Goal: Task Accomplishment & Management: Manage account settings

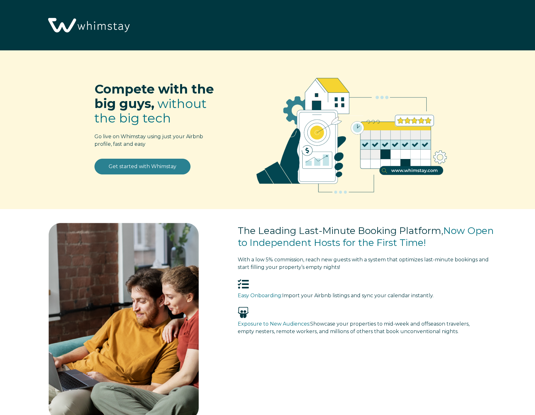
select select "US"
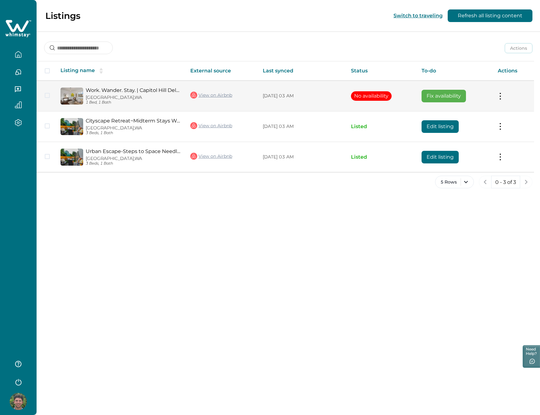
click at [498, 94] on button at bounding box center [500, 96] width 5 height 7
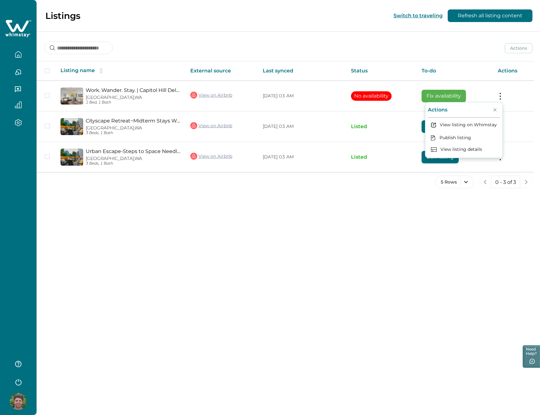
click at [383, 174] on div "Actions Actions Publish listing Unlist listing Listing name External source Las…" at bounding box center [289, 115] width 504 height 167
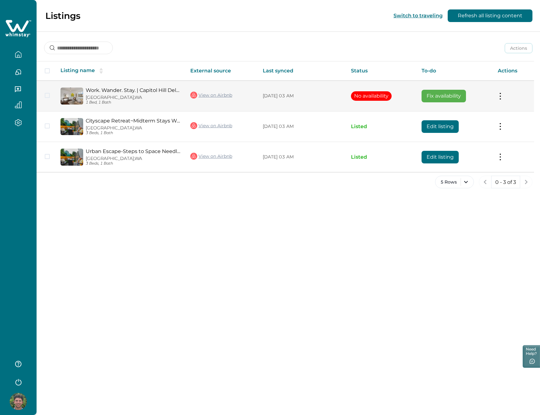
click at [48, 96] on span at bounding box center [47, 95] width 5 height 5
click at [500, 92] on td "Actions View listing on Whimstay Publish listing View listing details" at bounding box center [513, 96] width 41 height 31
click at [500, 94] on button at bounding box center [500, 96] width 5 height 7
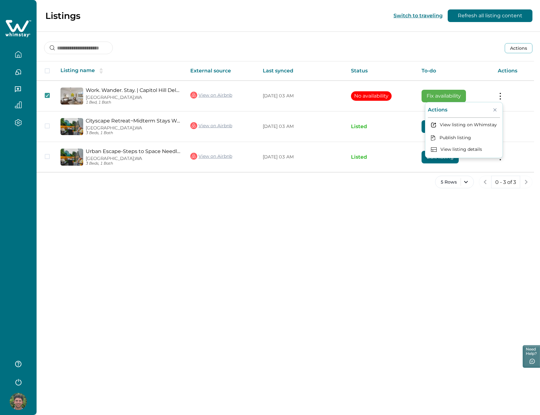
click at [324, 210] on div "Listings Switch to traveling Refresh all listing content Actions Actions Publis…" at bounding box center [289, 207] width 504 height 415
click at [520, 48] on button "Actions" at bounding box center [519, 48] width 28 height 10
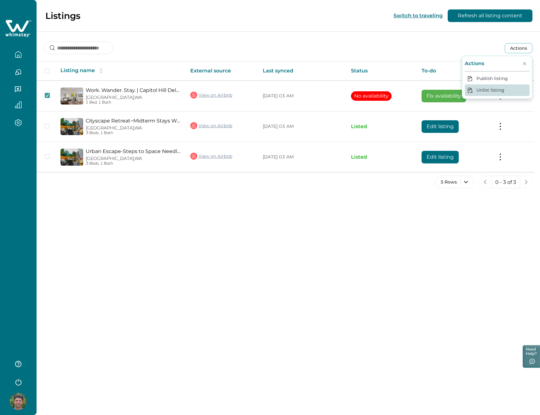
click at [497, 88] on button "Unlist listing" at bounding box center [497, 90] width 65 height 12
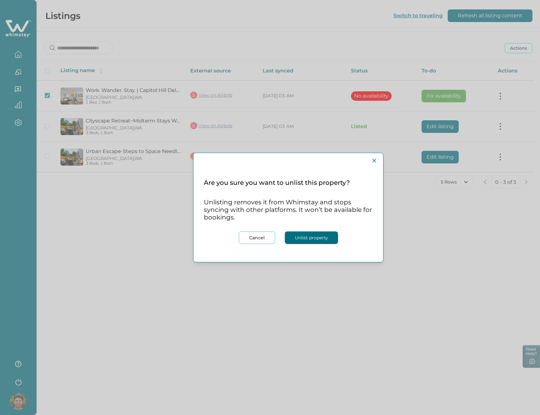
click at [316, 240] on button "Unlist property" at bounding box center [311, 238] width 53 height 13
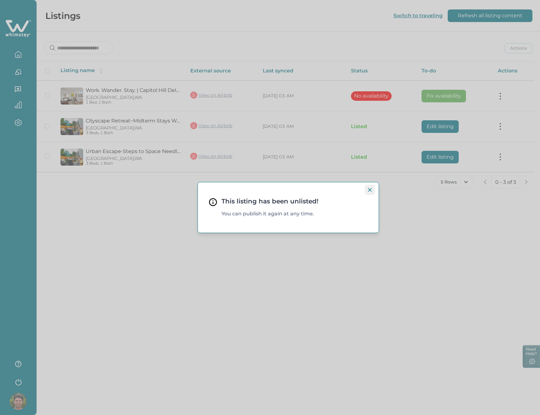
click at [370, 186] on button "Close" at bounding box center [370, 190] width 10 height 10
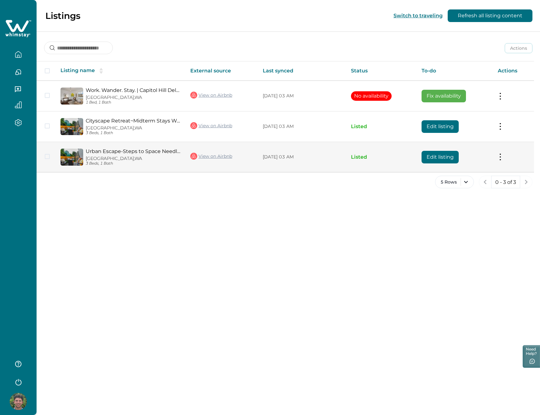
click at [492, 156] on td "Edit listing" at bounding box center [455, 157] width 76 height 31
click at [500, 156] on button at bounding box center [500, 157] width 5 height 7
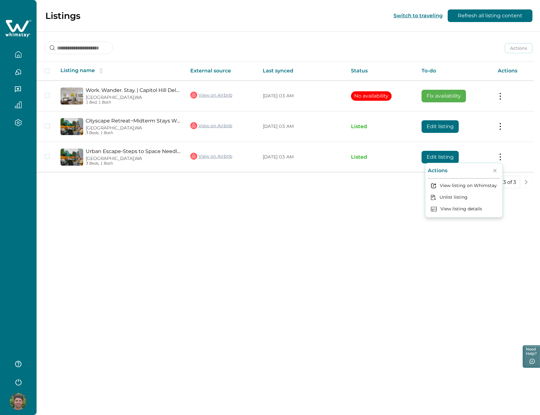
click at [348, 205] on div "Listings Switch to traveling Refresh all listing content Actions Actions Publis…" at bounding box center [289, 207] width 504 height 415
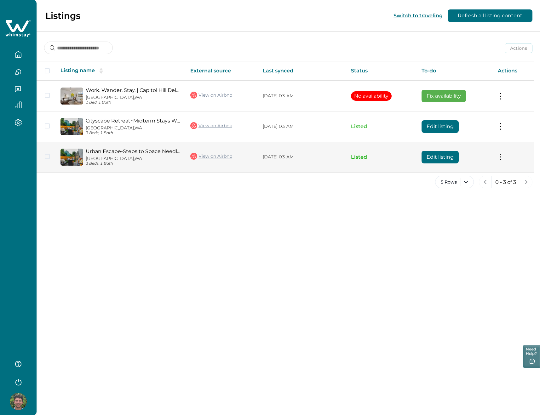
click at [163, 151] on link "Urban Escape-Steps to Space Needle-Firepit-Quiet" at bounding box center [133, 151] width 95 height 6
click at [129, 157] on p "[GEOGRAPHIC_DATA], [GEOGRAPHIC_DATA]" at bounding box center [133, 158] width 95 height 5
click at [133, 150] on link "Urban Escape-Steps to Space Needle-Firepit-Quiet" at bounding box center [133, 151] width 95 height 6
click at [435, 153] on button "Edit listing" at bounding box center [440, 157] width 37 height 13
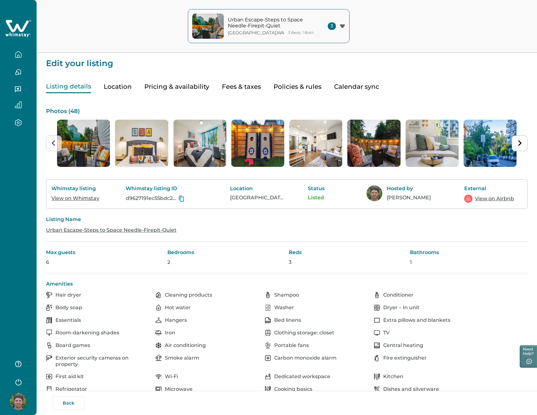
click at [344, 80] on div "Listing details Location Pricing & availability Fees & taxes Policies & rules C…" at bounding box center [287, 81] width 482 height 26
click at [346, 83] on button "Calendar sync" at bounding box center [356, 86] width 45 height 13
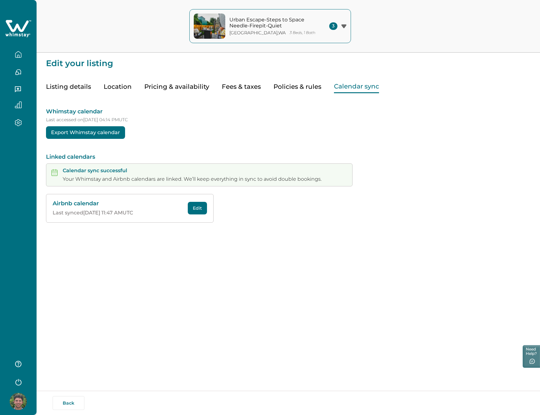
click at [84, 133] on button "Export Whimstay calendar" at bounding box center [85, 132] width 79 height 13
click at [181, 87] on button "Pricing & availability" at bounding box center [176, 86] width 65 height 13
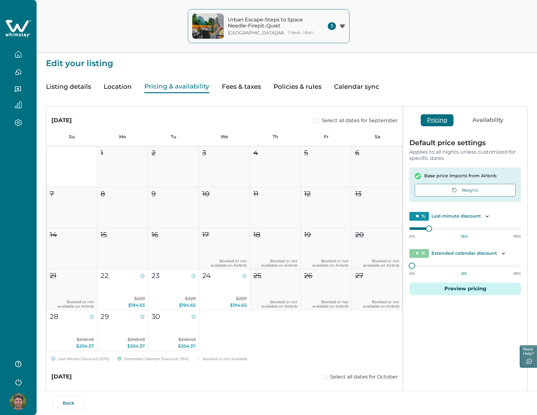
click at [250, 88] on button "Fees & taxes" at bounding box center [241, 86] width 39 height 13
type input "*"
type input "****"
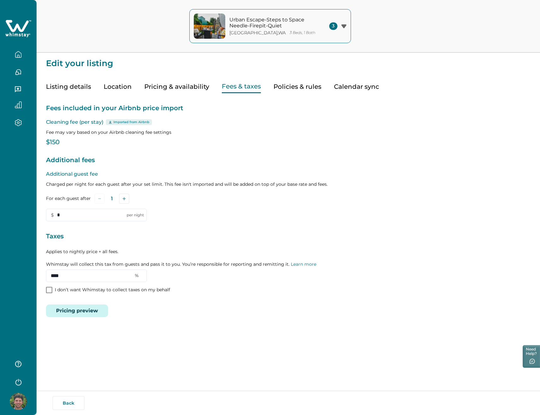
click at [149, 89] on button "Pricing & availability" at bounding box center [176, 86] width 65 height 13
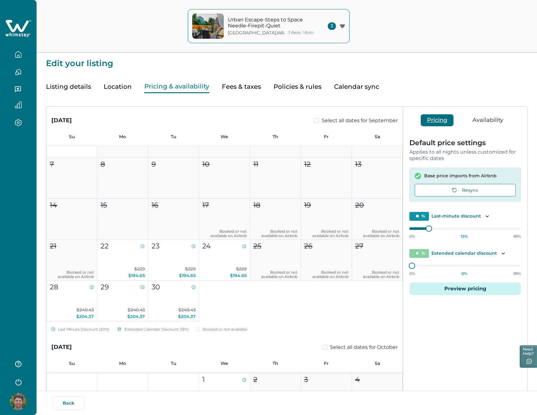
scroll to position [55, 0]
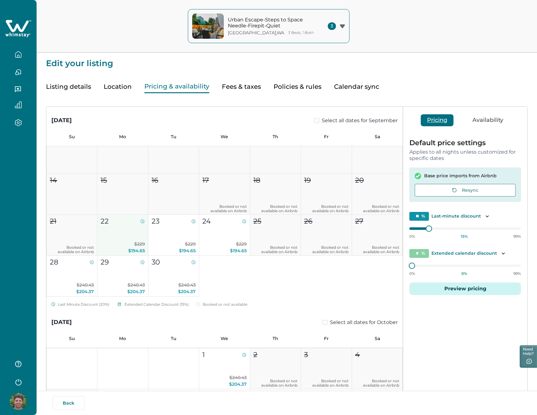
click at [130, 230] on button "22 $229 $194.65" at bounding box center [122, 235] width 51 height 41
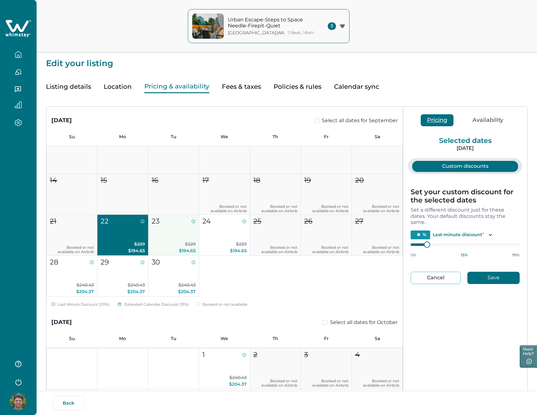
drag, startPoint x: 213, startPoint y: 230, endPoint x: 193, endPoint y: 231, distance: 20.8
click at [213, 230] on button "24 $229 $194.65" at bounding box center [224, 235] width 51 height 41
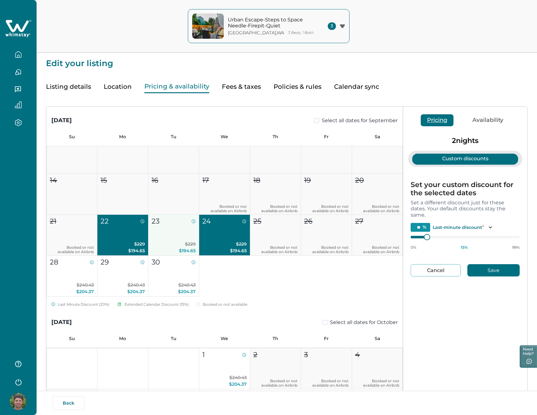
click at [170, 233] on button "23 $229 $194.65" at bounding box center [173, 235] width 51 height 41
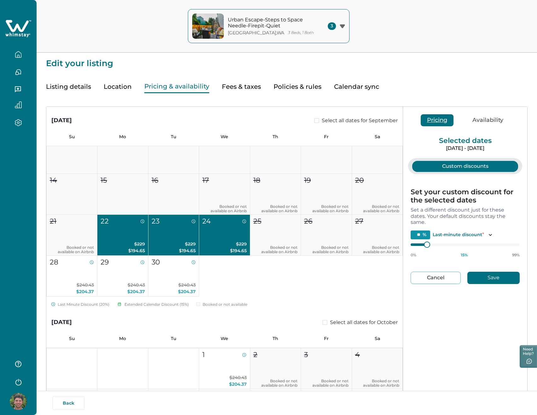
click at [438, 182] on div "Set your custom discount for the selected dates Set a different discount just f…" at bounding box center [465, 236] width 114 height 124
click at [437, 273] on button "Cancel" at bounding box center [436, 278] width 50 height 12
type input "*"
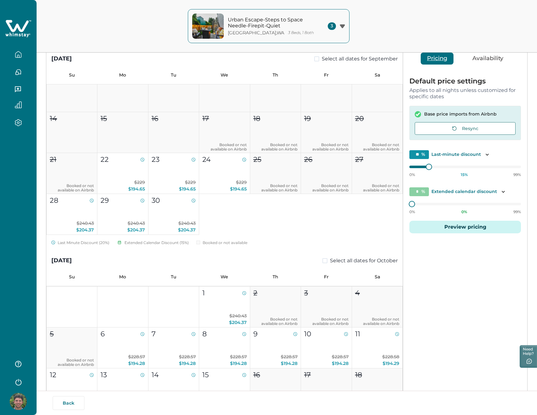
scroll to position [0, 0]
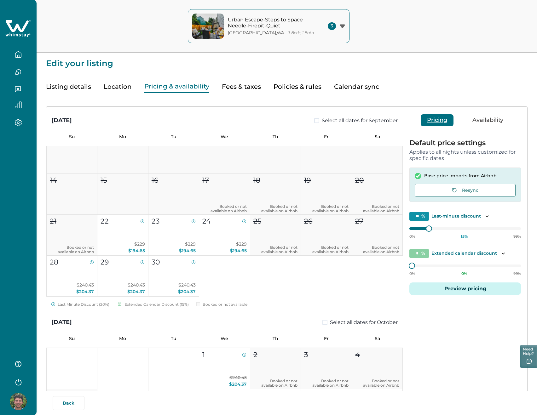
click at [478, 119] on button "Availability" at bounding box center [487, 120] width 43 height 12
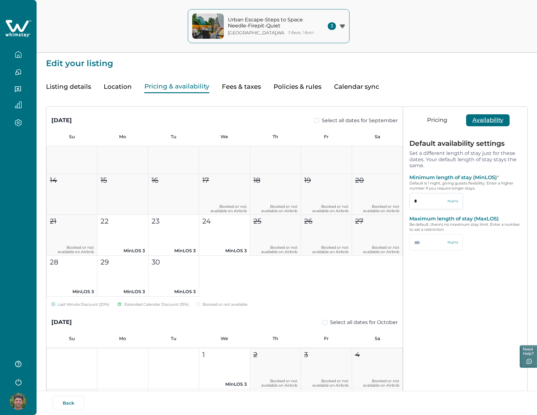
click at [433, 198] on input "*" at bounding box center [436, 201] width 54 height 16
click at [432, 198] on input "*" at bounding box center [436, 201] width 54 height 16
type input "*"
click at [467, 271] on button "Save" at bounding box center [473, 271] width 38 height 12
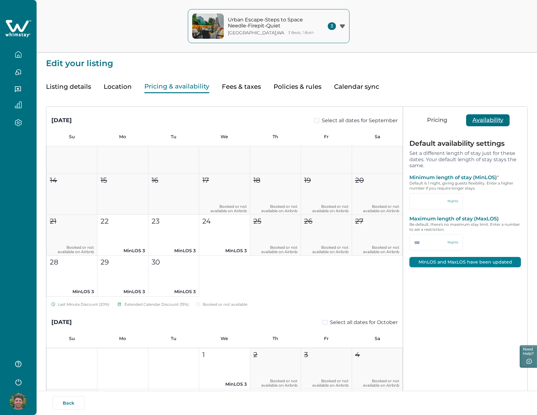
type input "*"
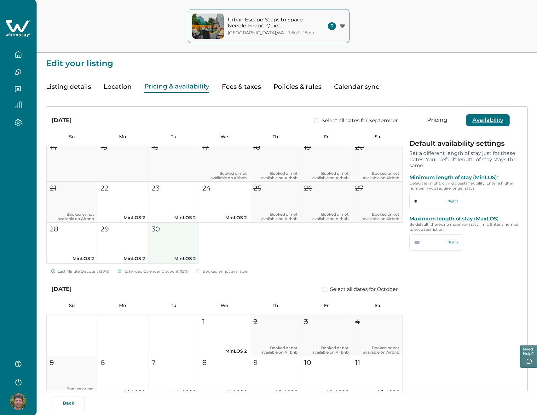
scroll to position [100, 0]
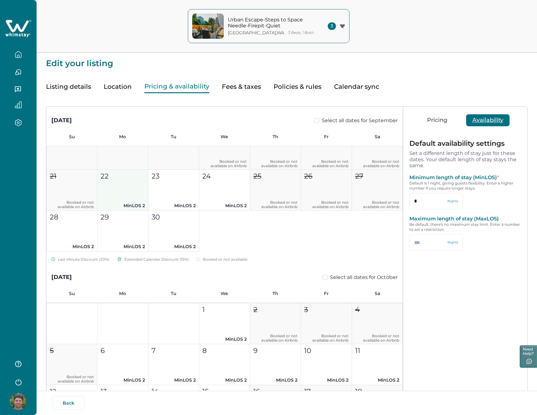
click at [131, 194] on button "22 MinLOS 2" at bounding box center [122, 190] width 51 height 41
type input "**"
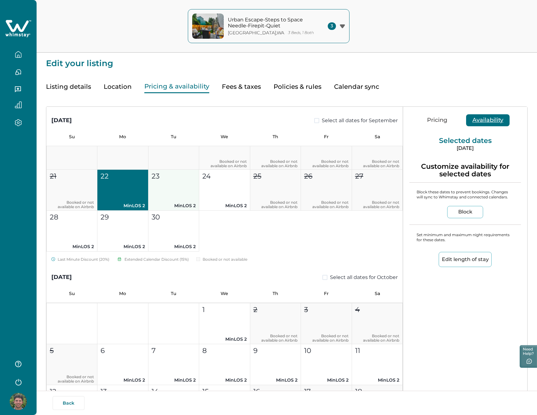
click at [185, 187] on button "23 MinLOS 2" at bounding box center [173, 190] width 51 height 41
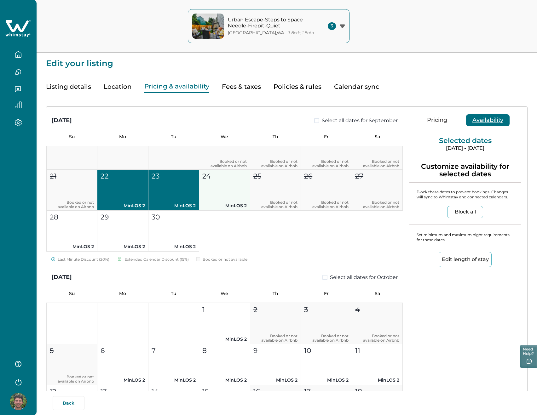
click at [224, 183] on button "24 MinLOS 2" at bounding box center [224, 190] width 51 height 41
click at [442, 122] on button "Pricing" at bounding box center [437, 120] width 33 height 12
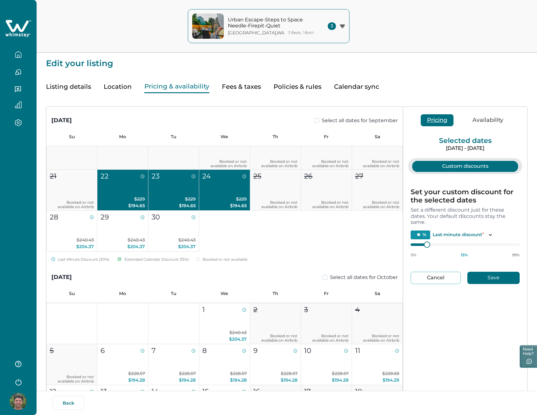
click at [464, 166] on button "Custom discounts" at bounding box center [465, 166] width 106 height 11
click at [460, 169] on button "Custom discounts" at bounding box center [465, 166] width 106 height 11
type input "**"
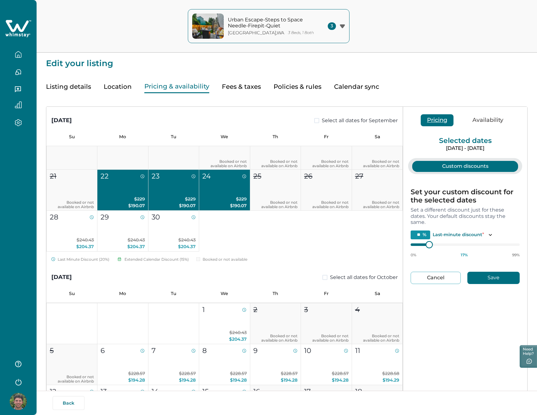
type input "**"
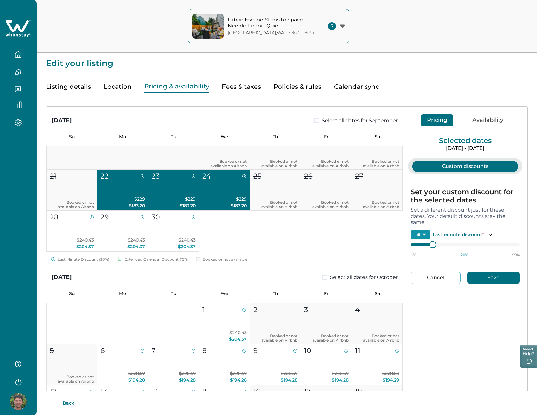
type input "**"
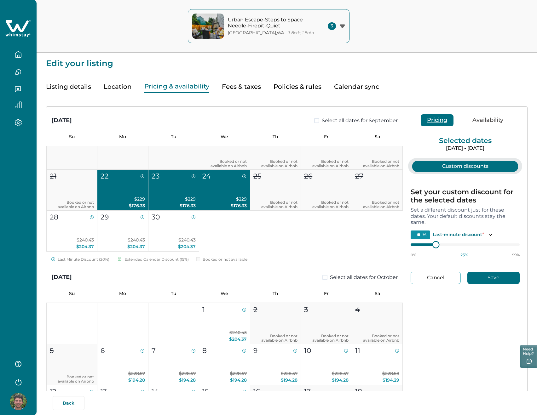
type input "**"
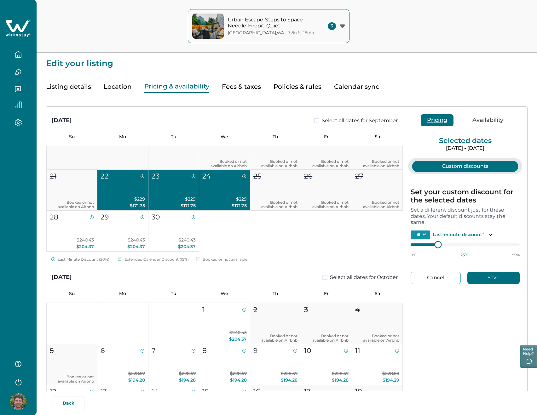
type input "**"
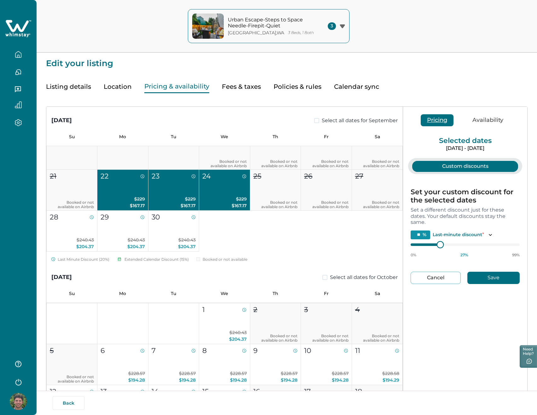
type input "**"
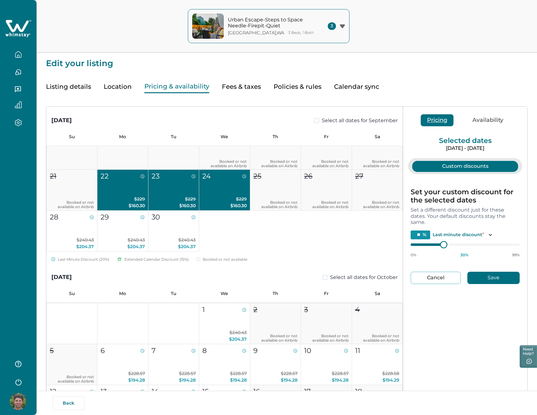
click at [444, 242] on div at bounding box center [444, 245] width 6 height 6
click at [494, 274] on button "Save" at bounding box center [493, 278] width 52 height 12
click at [278, 234] on div "1 2 3 4 5 6 7 8 9 10 11 12 13 14 15 16 17 Booked or not available on Airbnb 18 …" at bounding box center [224, 149] width 356 height 205
type input "**"
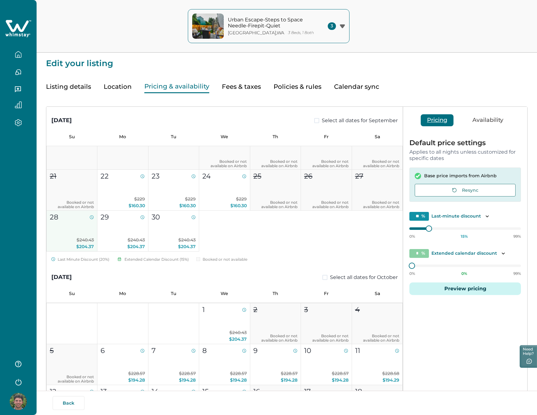
click at [67, 240] on p "$240.43 $204.37" at bounding box center [72, 243] width 44 height 13
type input "**"
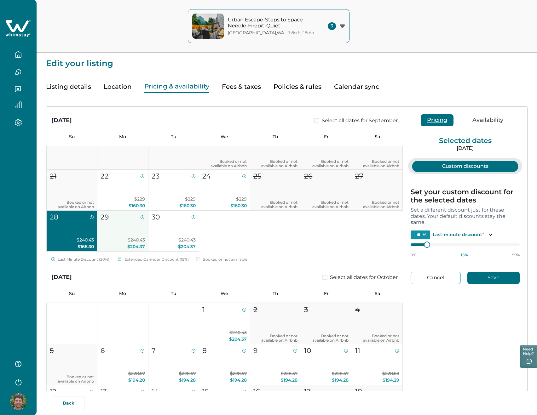
click at [134, 229] on button "29 $240.43 $204.37" at bounding box center [122, 231] width 51 height 41
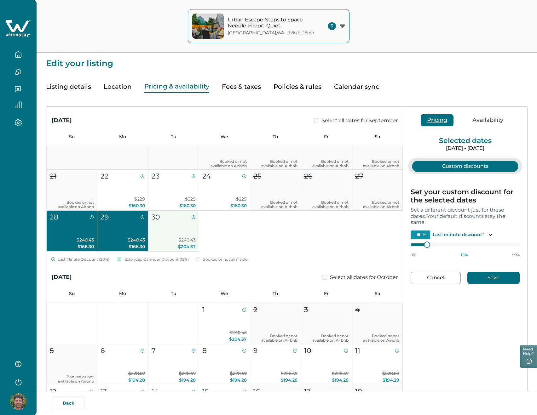
click at [171, 227] on button "30 $240.43 $204.37" at bounding box center [173, 231] width 51 height 41
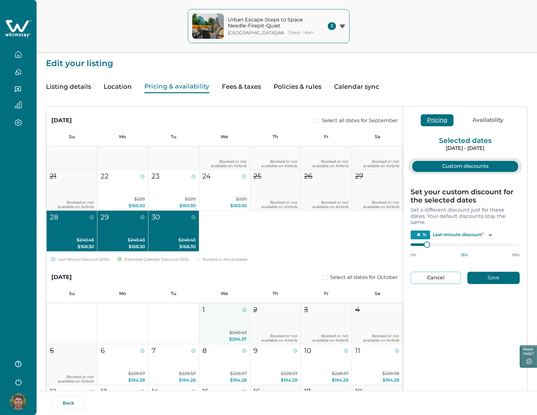
click at [227, 319] on button "1 $240.43 $204.37" at bounding box center [224, 323] width 51 height 41
click at [195, 238] on button "30 $240.43 $168.30" at bounding box center [173, 231] width 51 height 41
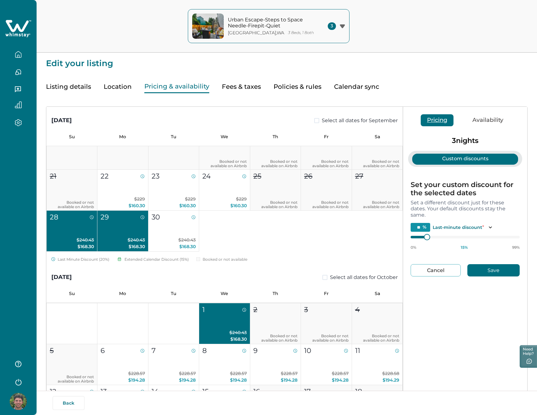
drag, startPoint x: 136, startPoint y: 239, endPoint x: 100, endPoint y: 241, distance: 36.4
click at [136, 239] on span "$240.43" at bounding box center [136, 240] width 17 height 6
click at [87, 240] on span "$240.43" at bounding box center [85, 240] width 17 height 6
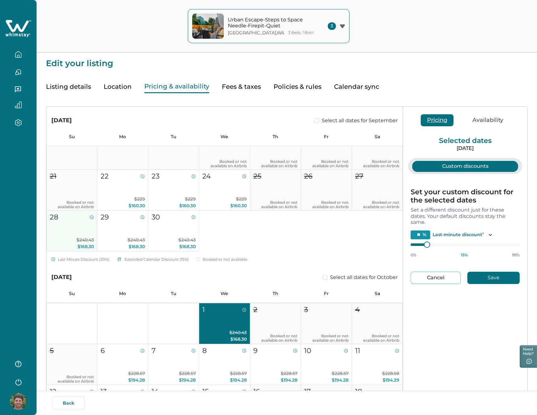
click at [92, 243] on p "$240.43 $168.30" at bounding box center [72, 243] width 44 height 13
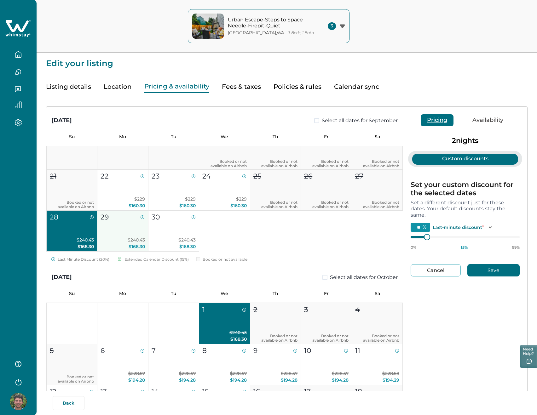
drag, startPoint x: 121, startPoint y: 234, endPoint x: 135, endPoint y: 233, distance: 14.6
click at [123, 235] on button "29 $240.43 $168.30" at bounding box center [122, 231] width 51 height 41
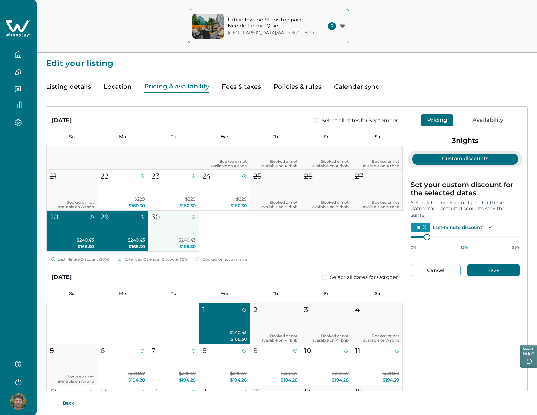
click at [180, 226] on button "30 $240.43 $168.30" at bounding box center [173, 231] width 51 height 41
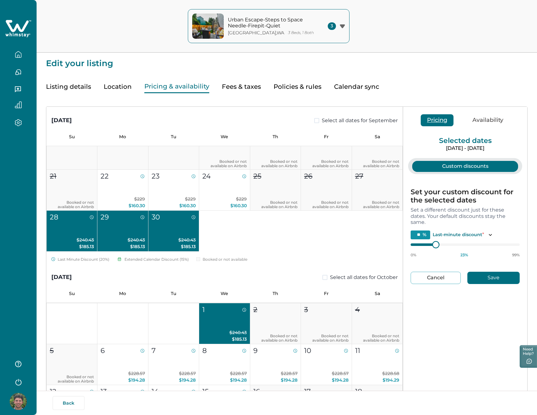
type input "**"
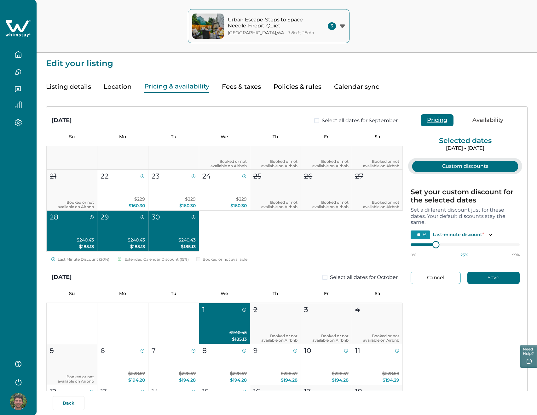
type input "**"
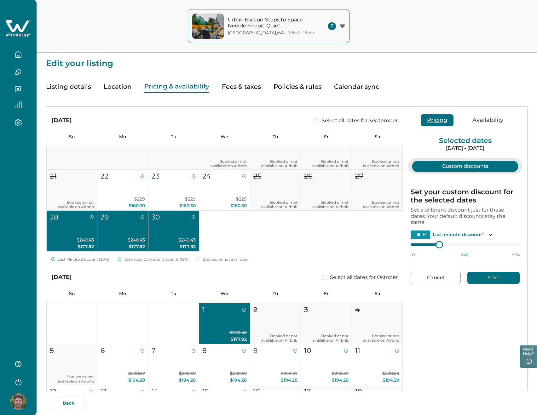
type input "**"
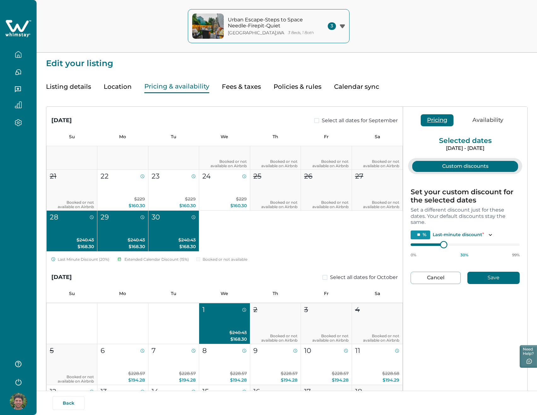
type input "**"
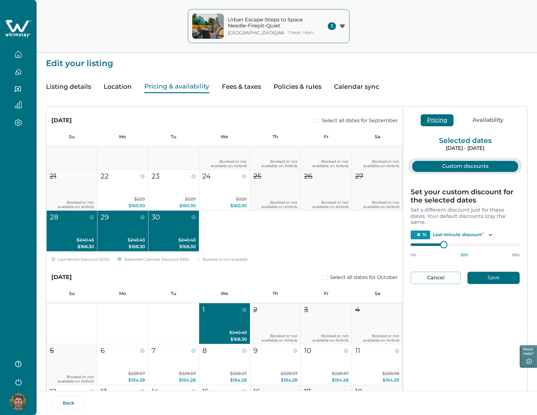
click at [443, 246] on div at bounding box center [444, 245] width 6 height 6
click at [485, 278] on button "Save" at bounding box center [493, 278] width 52 height 12
drag, startPoint x: 177, startPoint y: 228, endPoint x: 159, endPoint y: 234, distance: 19.5
click at [177, 229] on button "30 $240.43 $168.30" at bounding box center [173, 231] width 51 height 41
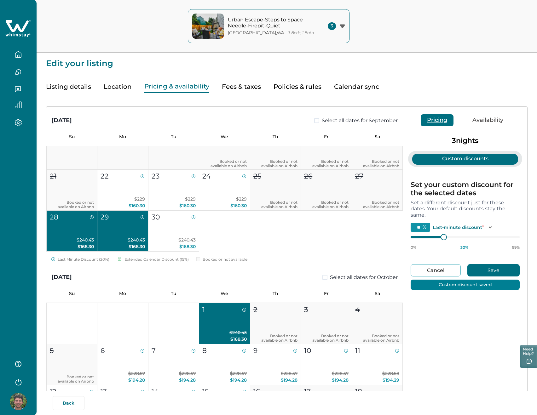
click at [146, 234] on button "29 $240.43 $168.30" at bounding box center [122, 231] width 51 height 41
type input "**"
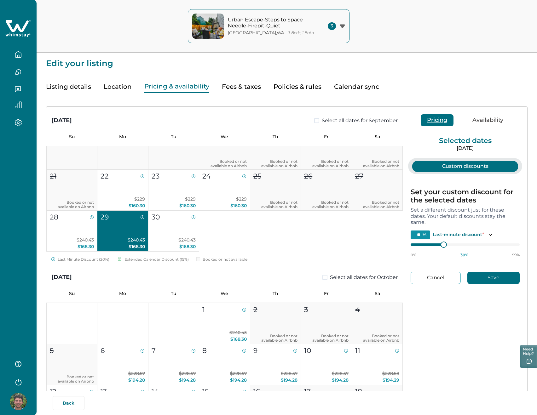
click at [113, 237] on p "$240.43 $168.30" at bounding box center [123, 243] width 44 height 13
type input "**"
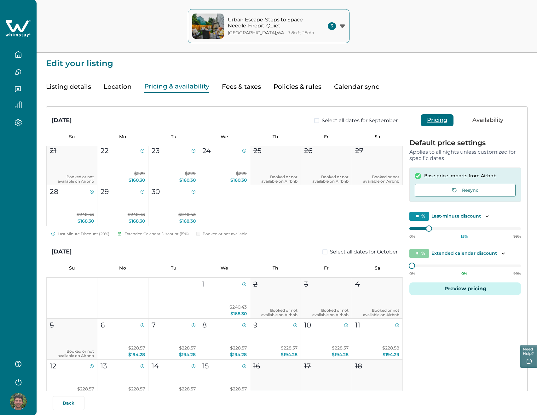
scroll to position [153, 0]
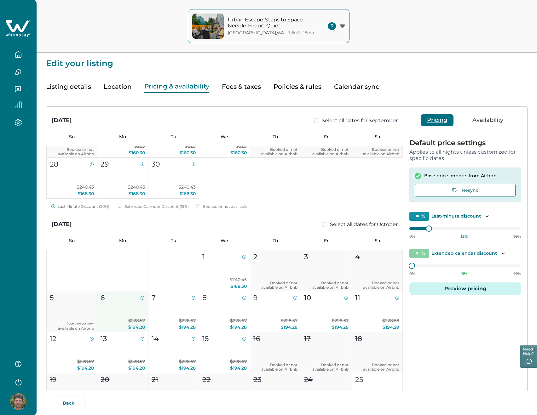
drag, startPoint x: 132, startPoint y: 318, endPoint x: 144, endPoint y: 315, distance: 12.4
click at [133, 318] on span "$228.57" at bounding box center [136, 321] width 17 height 6
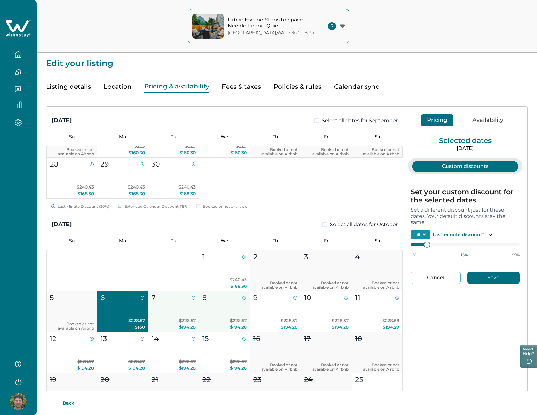
drag, startPoint x: 178, startPoint y: 310, endPoint x: 203, endPoint y: 308, distance: 24.7
click at [178, 310] on button "7 $228.57 $194.28" at bounding box center [173, 312] width 51 height 41
drag, startPoint x: 222, startPoint y: 308, endPoint x: 243, endPoint y: 308, distance: 20.8
click at [222, 308] on button "8 $228.57 $194.28" at bounding box center [224, 312] width 51 height 41
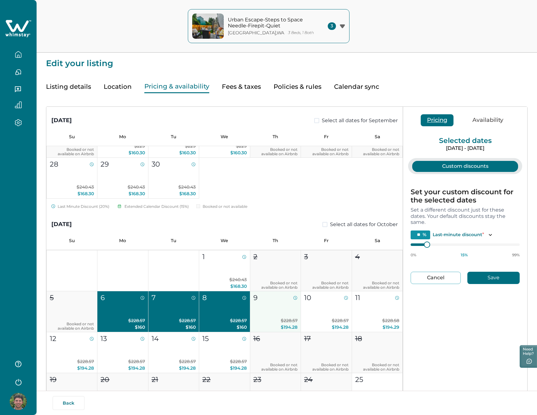
click at [250, 308] on button "9 $228.57 $194.28" at bounding box center [275, 312] width 51 height 41
click at [323, 306] on button "10 $228.57 $194.28" at bounding box center [326, 312] width 51 height 41
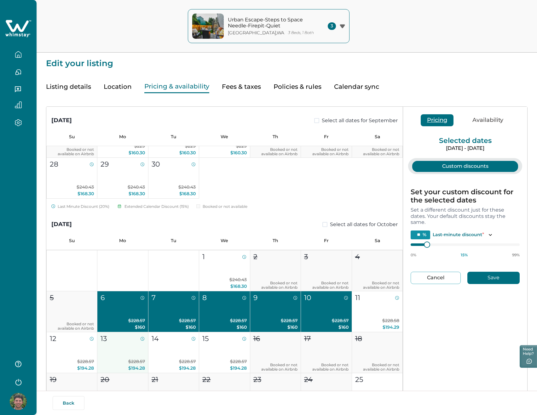
click at [118, 358] on button "13 $228.57 $194.28" at bounding box center [122, 352] width 51 height 41
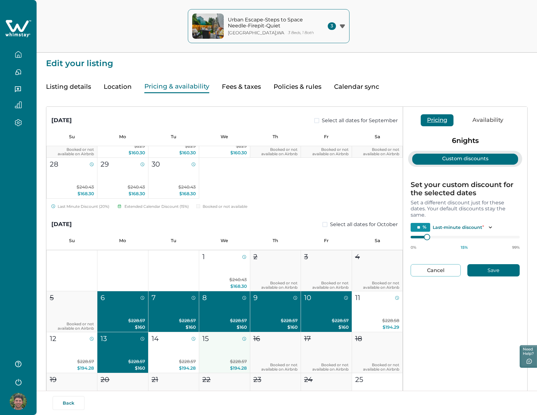
drag, startPoint x: 171, startPoint y: 346, endPoint x: 203, endPoint y: 344, distance: 31.9
click at [173, 346] on button "14 $228.57 $194.28" at bounding box center [173, 352] width 51 height 41
click at [220, 344] on div "15" at bounding box center [224, 339] width 44 height 10
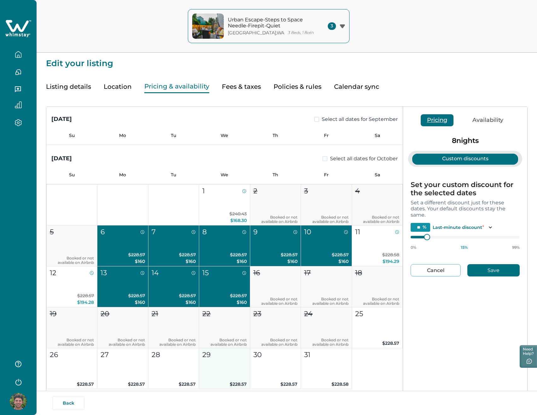
scroll to position [250, 0]
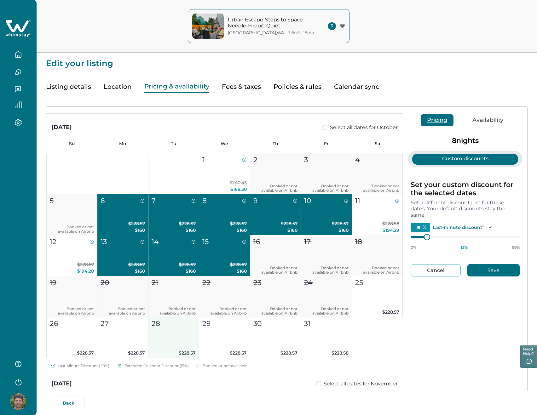
click at [127, 349] on button "27 $228.57" at bounding box center [122, 337] width 51 height 41
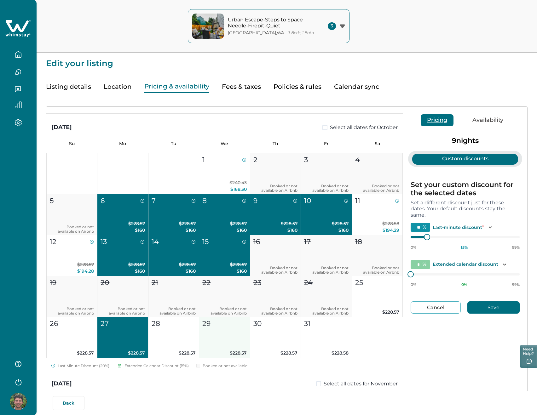
drag, startPoint x: 182, startPoint y: 339, endPoint x: 229, endPoint y: 331, distance: 47.3
click at [183, 339] on button "28 $228.57" at bounding box center [173, 337] width 51 height 41
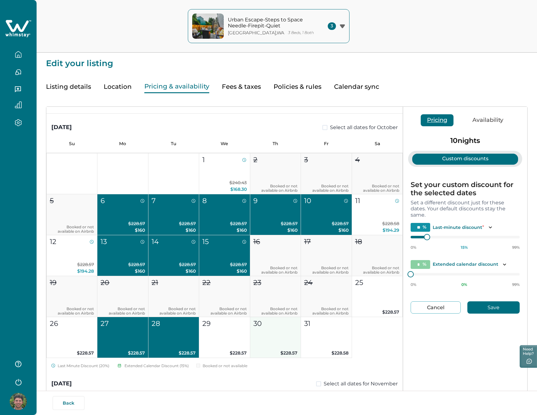
drag, startPoint x: 237, startPoint y: 330, endPoint x: 252, endPoint y: 330, distance: 14.8
click at [237, 330] on button "29 $228.57" at bounding box center [224, 337] width 51 height 41
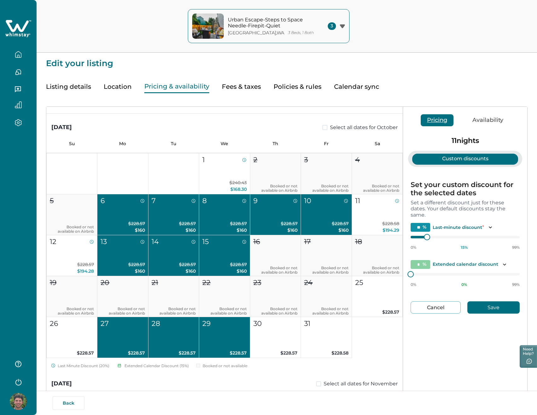
click at [218, 337] on button "29 $228.57" at bounding box center [224, 337] width 51 height 41
click at [181, 339] on button "28 $228.57" at bounding box center [173, 337] width 51 height 41
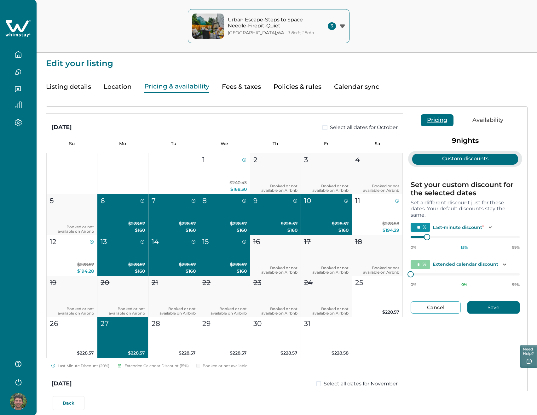
click at [125, 341] on button "27 $228.57" at bounding box center [122, 337] width 51 height 41
type input "**"
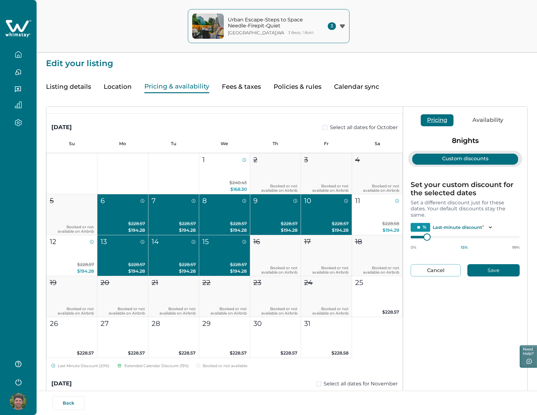
type input "**"
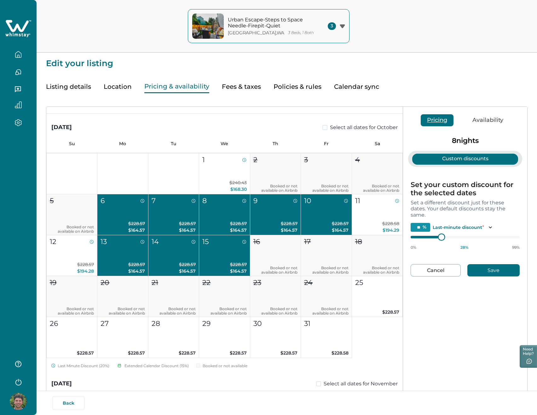
type input "**"
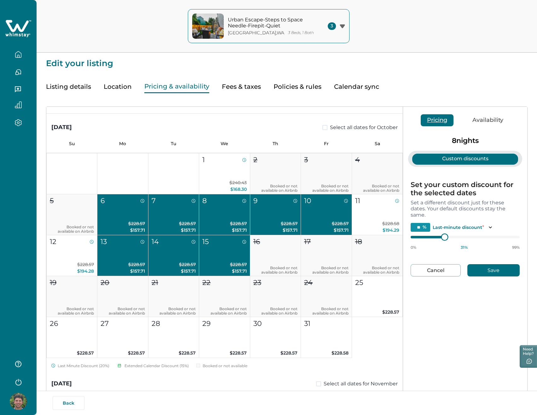
type input "**"
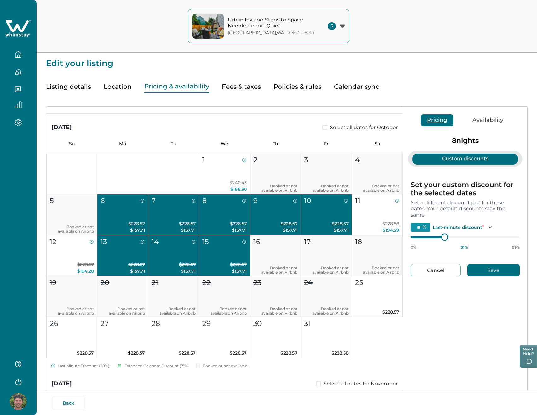
type input "**"
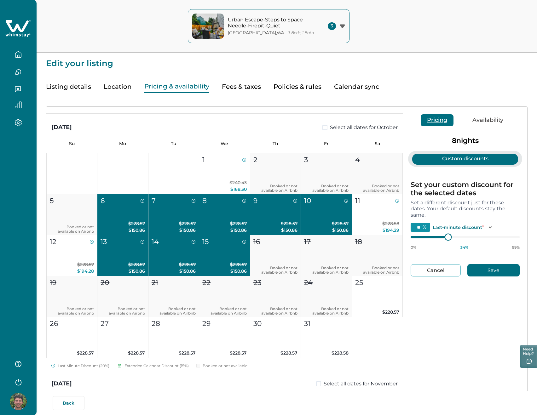
type input "**"
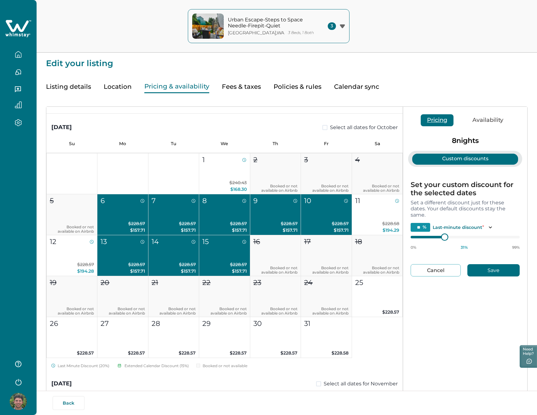
type input "**"
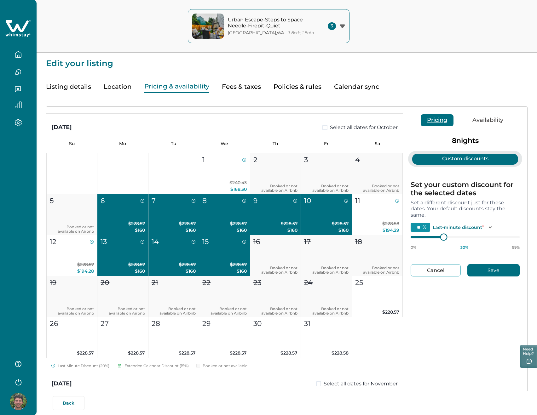
click at [443, 240] on div at bounding box center [444, 237] width 6 height 6
click at [487, 225] on icon "Toggle description" at bounding box center [490, 227] width 6 height 6
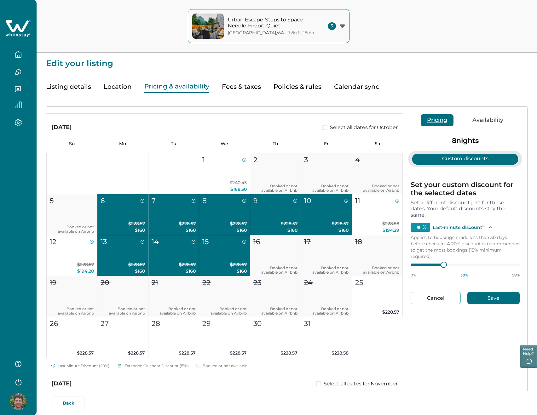
click at [488, 225] on icon "Toggle description" at bounding box center [490, 227] width 6 height 6
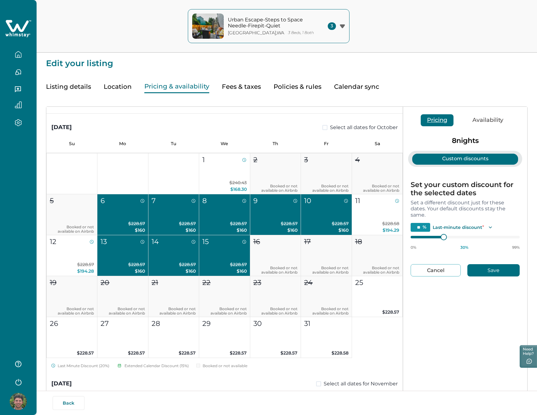
click at [505, 274] on button "Save" at bounding box center [493, 270] width 52 height 12
type input "**"
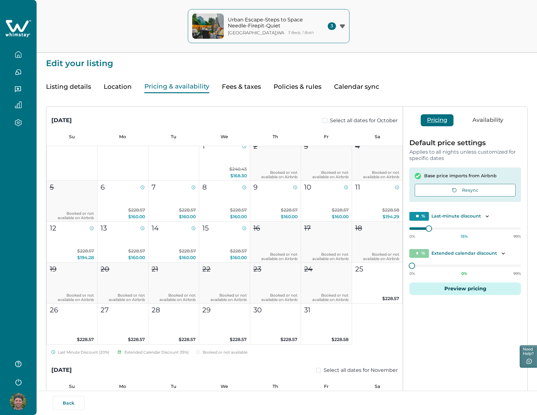
scroll to position [263, 0]
click at [380, 205] on button "11 $228.58 $194.29" at bounding box center [377, 201] width 51 height 41
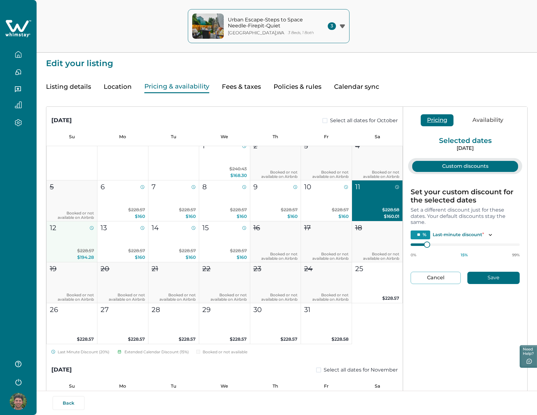
click at [76, 246] on button "12 $228.57 $194.28" at bounding box center [72, 242] width 51 height 41
click at [418, 245] on div at bounding box center [465, 244] width 109 height 5
click at [396, 248] on div "[DATE] Select all dates for September Su Mo Tu We Th Fr Sa 1 2 3 4 5 6 7 8 9 10…" at bounding box center [286, 294] width 481 height 374
click at [372, 215] on p "$228.58 $194.29" at bounding box center [377, 213] width 44 height 13
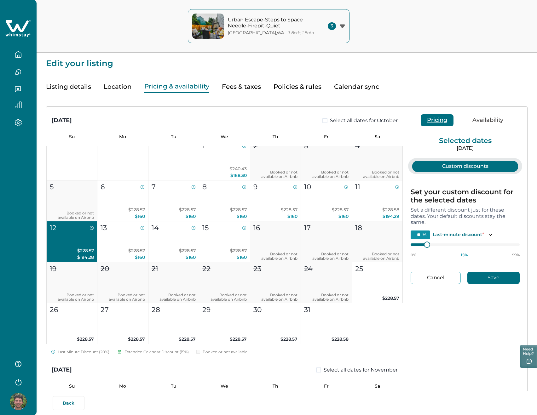
click at [58, 247] on button "12 $228.57 $194.28" at bounding box center [72, 242] width 51 height 41
type input "*"
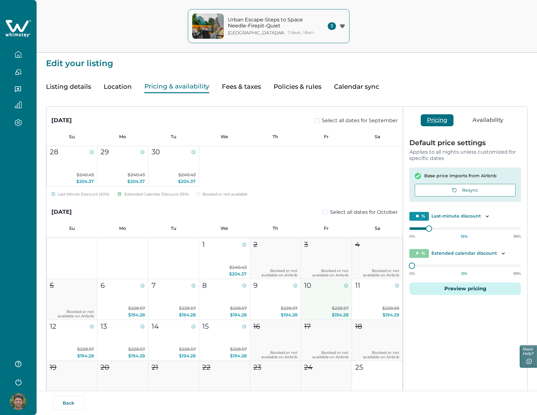
scroll to position [170, 0]
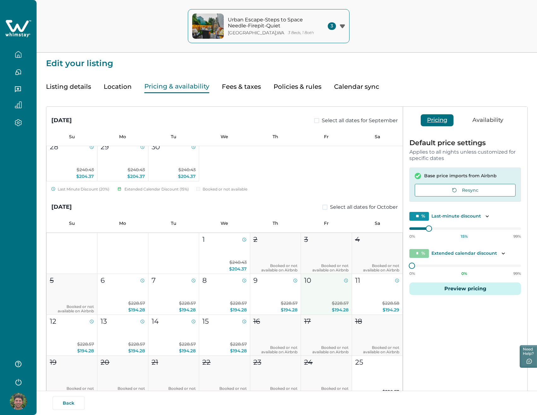
click at [332, 293] on button "10 $228.57 $194.28" at bounding box center [326, 294] width 51 height 41
type input "**"
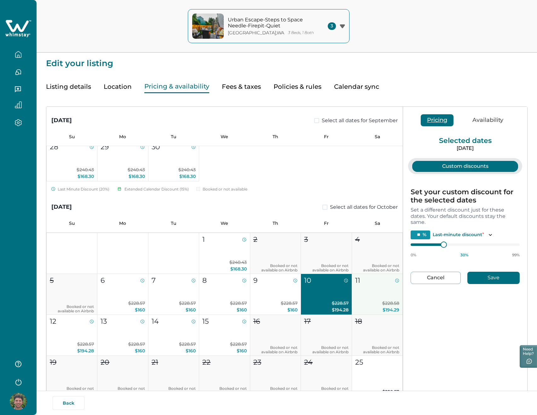
click at [362, 285] on div "11" at bounding box center [377, 280] width 44 height 10
type input "**"
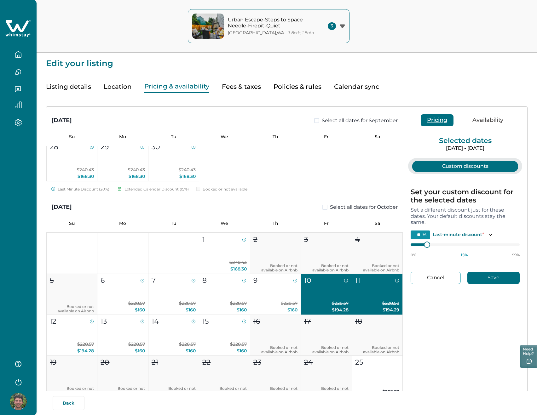
click at [489, 121] on button "Availability" at bounding box center [487, 120] width 43 height 12
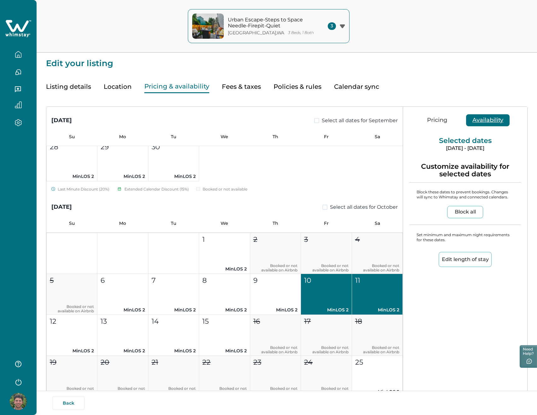
click at [470, 255] on button "Edit length of stay" at bounding box center [465, 259] width 53 height 15
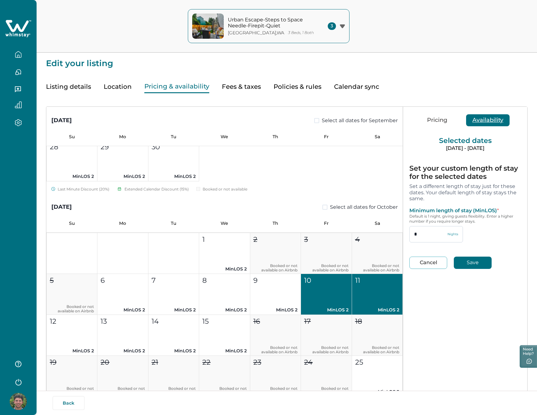
click at [441, 232] on input "*" at bounding box center [436, 234] width 54 height 16
type input "*"
click at [475, 261] on button "Save" at bounding box center [473, 263] width 38 height 12
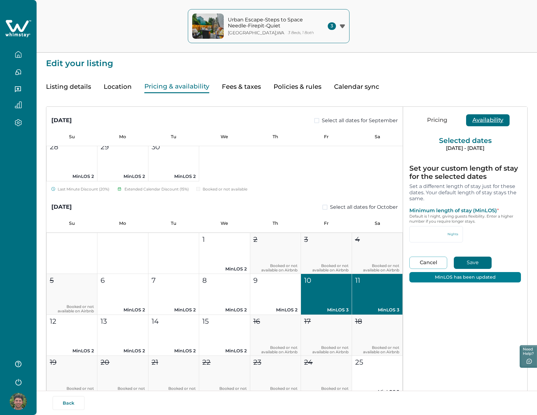
type input "*"
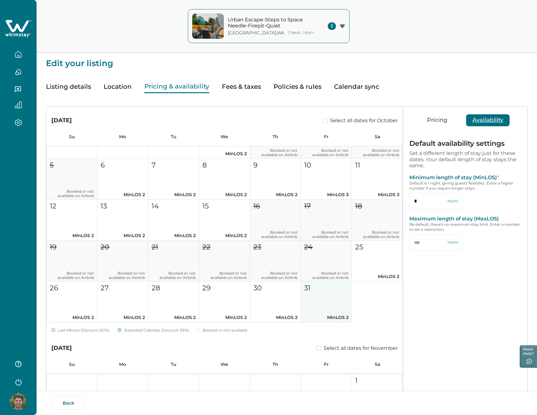
scroll to position [288, 0]
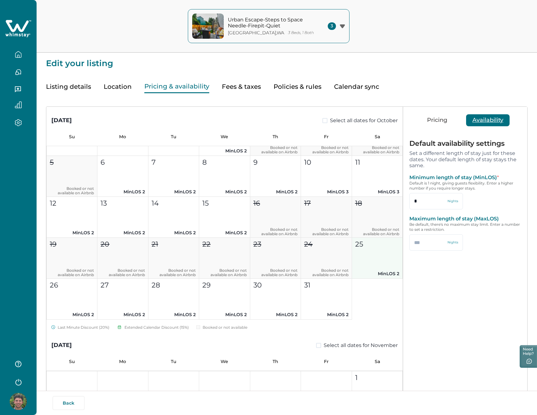
click at [379, 273] on p "MinLOS 2" at bounding box center [377, 274] width 44 height 7
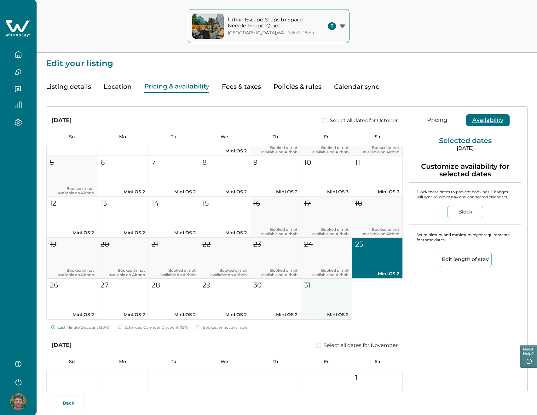
click at [330, 303] on button "31 MinLOS 2" at bounding box center [326, 299] width 51 height 41
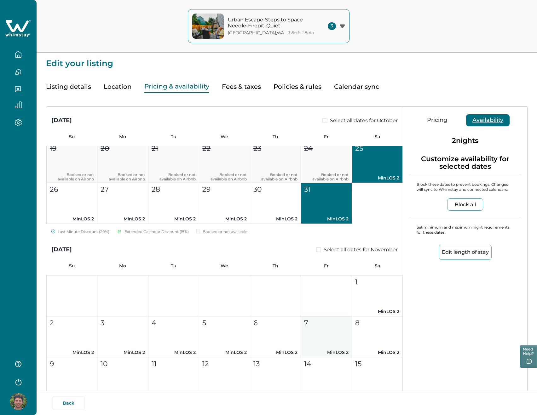
scroll to position [384, 0]
click at [365, 299] on button "1 MinLOS 2" at bounding box center [377, 295] width 51 height 41
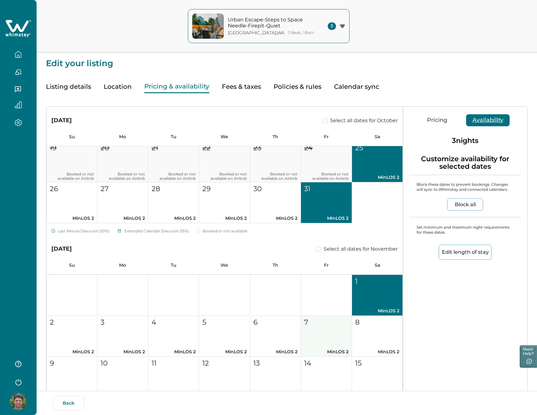
click at [315, 336] on button "7 MinLOS 2" at bounding box center [326, 336] width 51 height 41
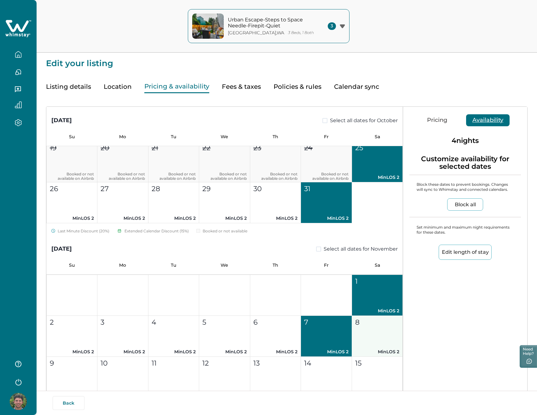
click at [373, 333] on button "8 MinLOS 2" at bounding box center [377, 336] width 51 height 41
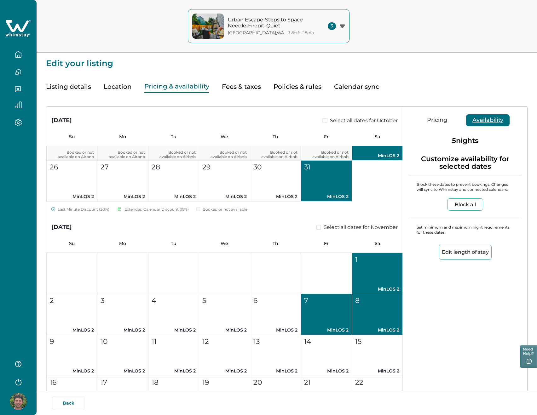
scroll to position [505, 0]
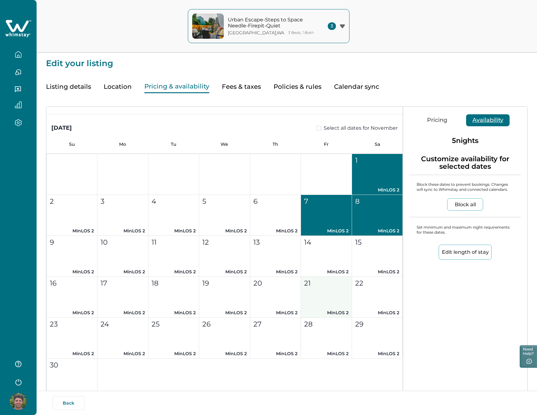
click at [336, 293] on button "21 MinLOS 2" at bounding box center [326, 297] width 51 height 41
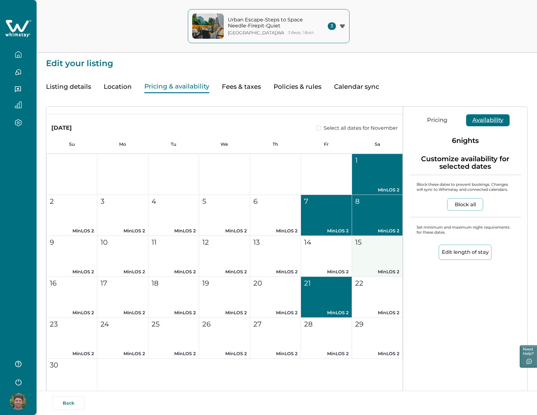
drag, startPoint x: 371, startPoint y: 294, endPoint x: 349, endPoint y: 272, distance: 31.0
click at [371, 294] on button "22 MinLOS 2" at bounding box center [377, 297] width 51 height 41
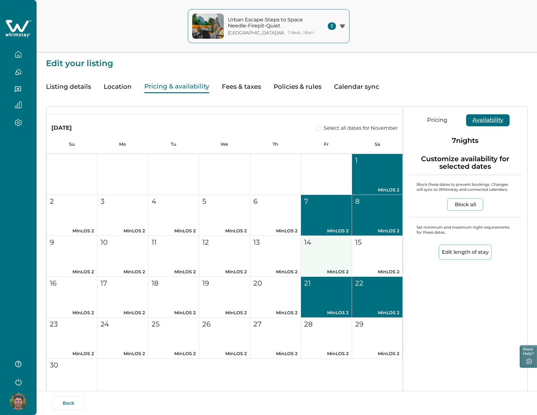
drag, startPoint x: 337, startPoint y: 265, endPoint x: 347, endPoint y: 261, distance: 11.1
click at [337, 265] on button "14 MinLOS 2" at bounding box center [326, 256] width 51 height 41
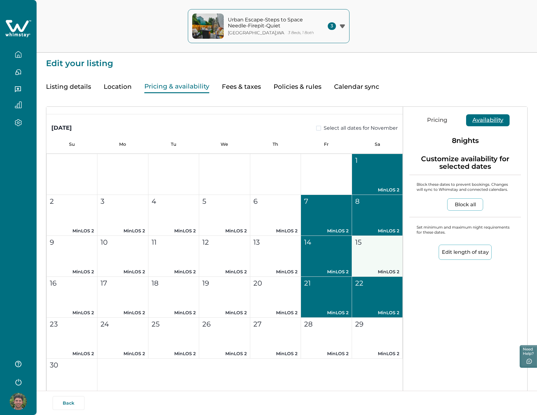
click at [369, 257] on button "15 MinLOS 2" at bounding box center [377, 256] width 51 height 41
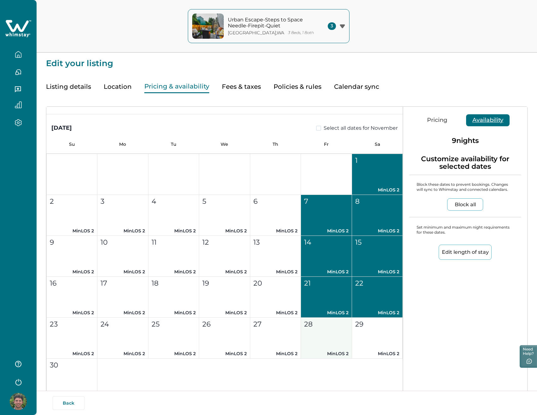
click at [332, 330] on button "28 MinLOS 2" at bounding box center [326, 338] width 51 height 41
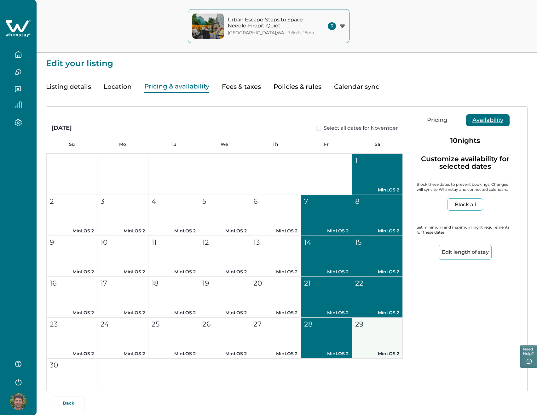
click at [356, 333] on button "29 MinLOS 2" at bounding box center [377, 338] width 51 height 41
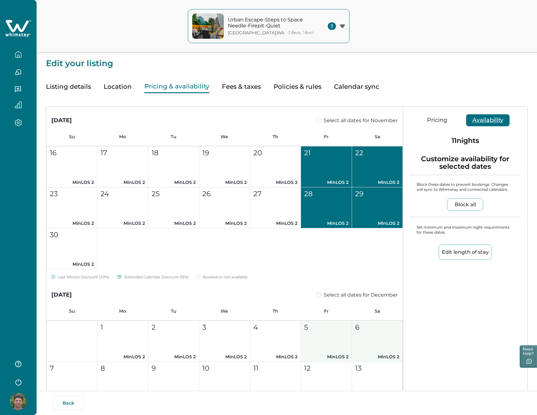
drag, startPoint x: 338, startPoint y: 333, endPoint x: 379, endPoint y: 333, distance: 41.9
click at [338, 333] on button "5 MinLOS 2" at bounding box center [326, 341] width 51 height 41
click at [379, 333] on button "6 MinLOS 2" at bounding box center [377, 341] width 51 height 41
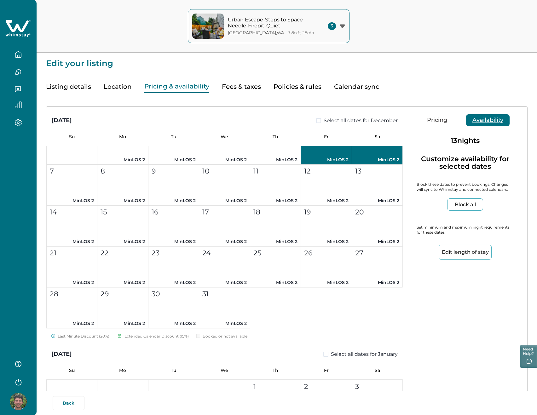
scroll to position [840, 0]
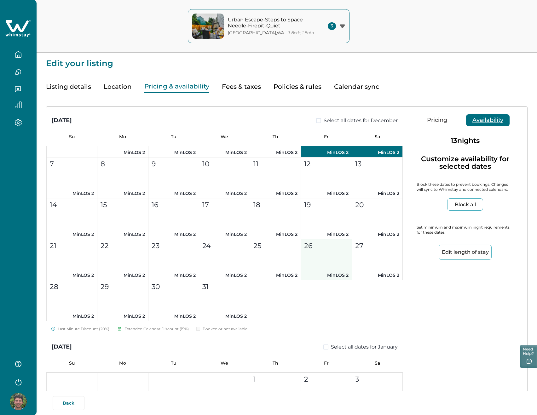
click at [336, 274] on p "MinLOS 2" at bounding box center [326, 275] width 44 height 7
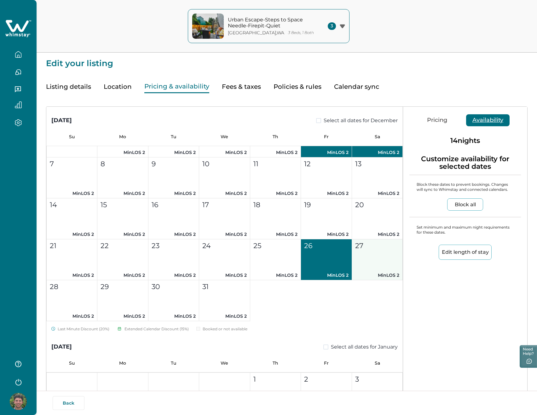
click at [387, 267] on button "27 MinLOS 2" at bounding box center [377, 260] width 51 height 41
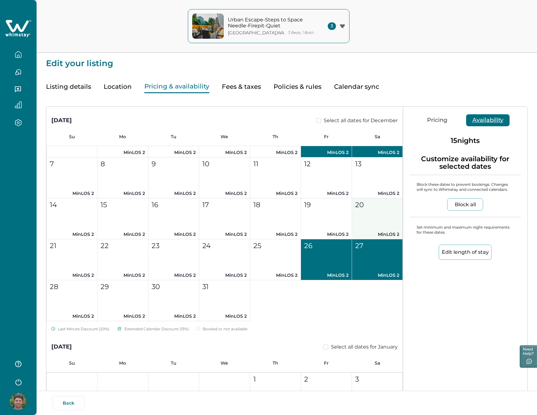
drag, startPoint x: 330, startPoint y: 213, endPoint x: 359, endPoint y: 208, distance: 29.7
click at [330, 213] on button "19 MinLOS 2" at bounding box center [326, 219] width 51 height 41
click at [362, 208] on div "20" at bounding box center [377, 205] width 44 height 10
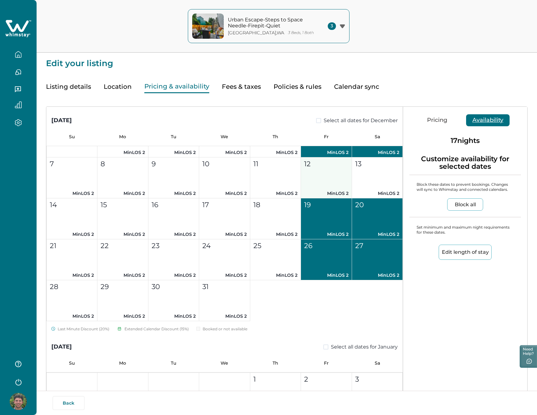
click at [341, 182] on button "12 MinLOS 2" at bounding box center [326, 178] width 51 height 41
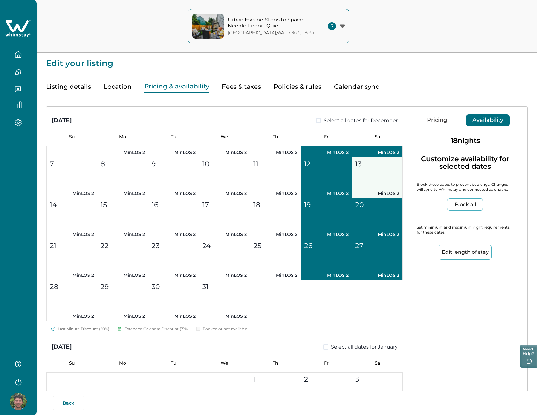
drag, startPoint x: 362, startPoint y: 179, endPoint x: 377, endPoint y: 192, distance: 19.8
click at [363, 179] on button "13 MinLOS 2" at bounding box center [377, 178] width 51 height 41
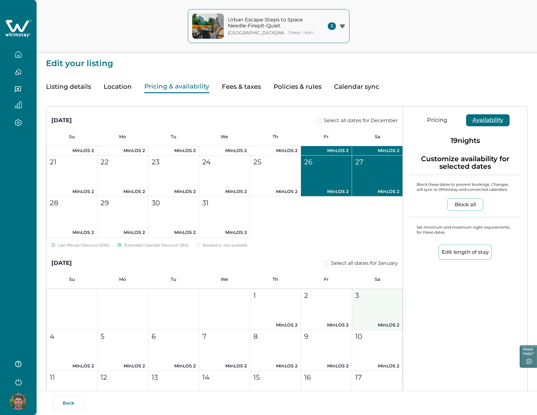
scroll to position [940, 0]
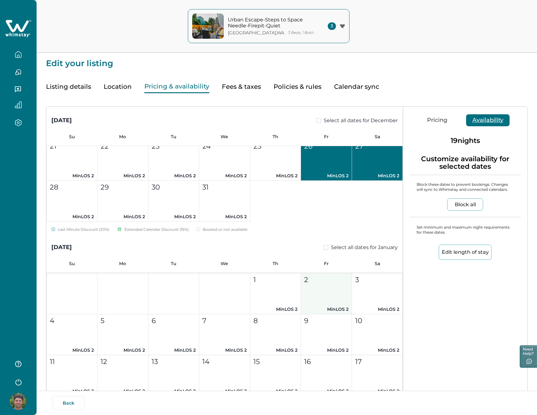
click at [341, 274] on button "2 MinLOS 2" at bounding box center [326, 294] width 51 height 41
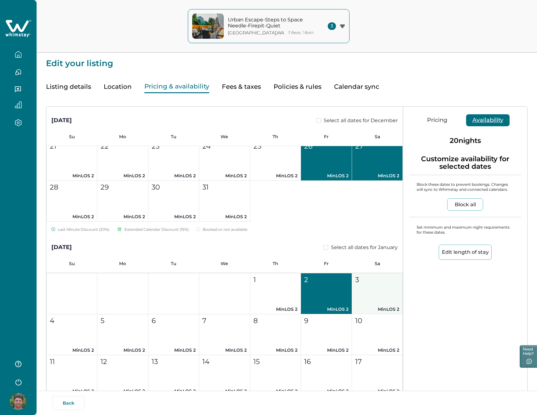
click at [362, 283] on div "3" at bounding box center [377, 280] width 44 height 10
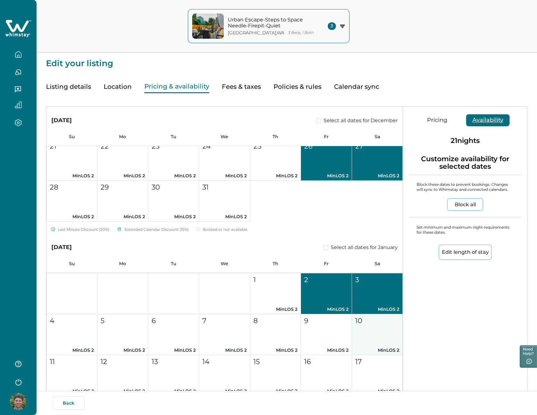
drag, startPoint x: 317, startPoint y: 336, endPoint x: 359, endPoint y: 330, distance: 42.3
click at [318, 335] on button "9 MinLOS 2" at bounding box center [326, 335] width 51 height 41
click at [361, 330] on button "10 MinLOS 2" at bounding box center [377, 335] width 51 height 41
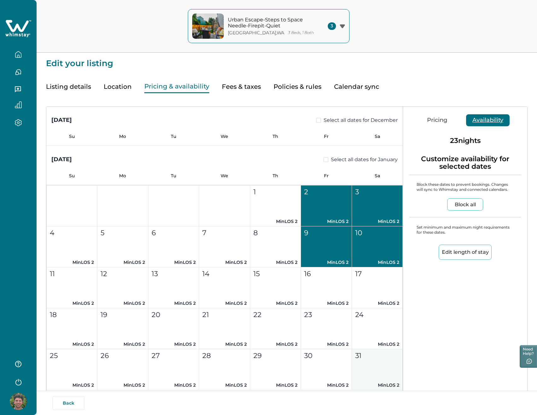
scroll to position [1052, 0]
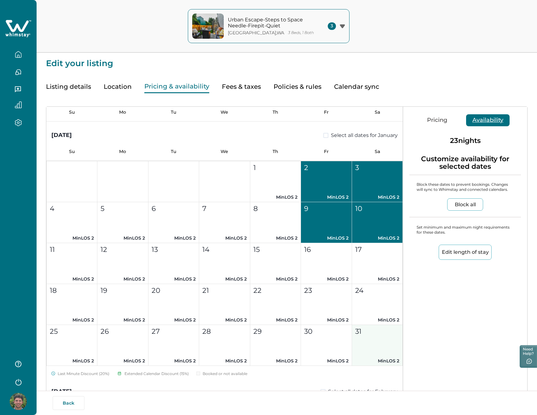
click at [337, 343] on button "30 MinLOS 2" at bounding box center [326, 345] width 51 height 41
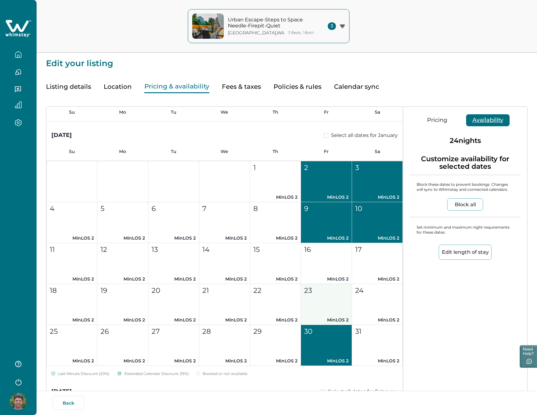
click at [373, 338] on button "31 MinLOS 2" at bounding box center [377, 345] width 51 height 41
click at [339, 312] on button "23 MinLOS 2" at bounding box center [326, 304] width 51 height 41
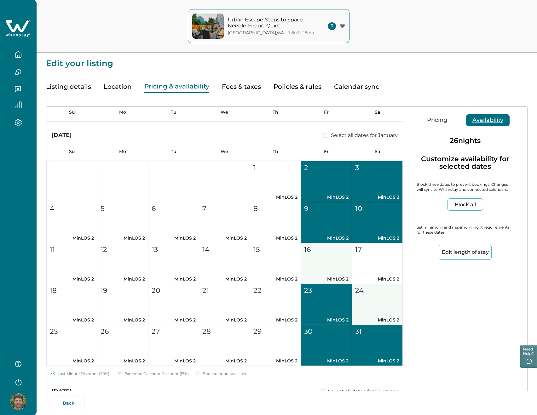
drag, startPoint x: 364, startPoint y: 304, endPoint x: 343, endPoint y: 273, distance: 37.9
click at [363, 305] on button "24 MinLOS 2" at bounding box center [377, 304] width 51 height 41
click at [340, 269] on button "16 MinLOS 2" at bounding box center [326, 263] width 51 height 41
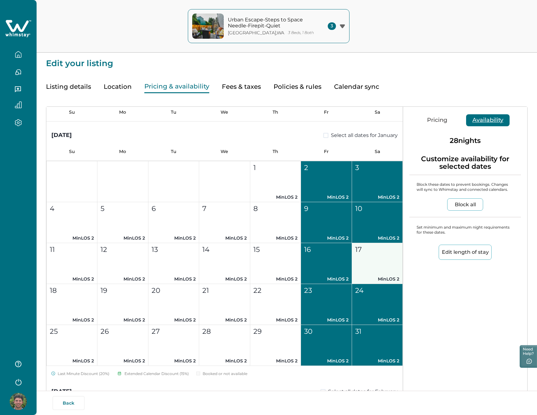
click at [367, 260] on button "17 MinLOS 2" at bounding box center [377, 263] width 51 height 41
click at [456, 251] on button "Edit length of stay" at bounding box center [465, 252] width 53 height 15
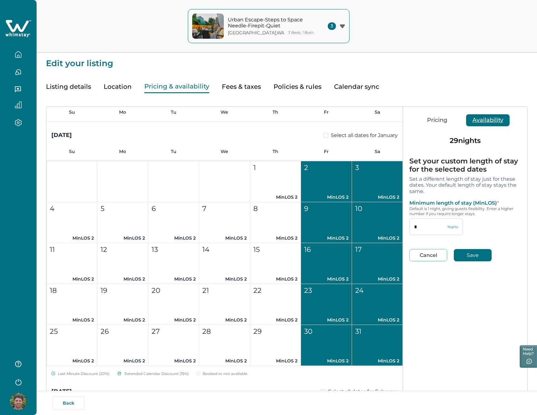
click at [430, 231] on input "*" at bounding box center [436, 227] width 54 height 16
type input "*"
click at [468, 245] on div "Set your custom length of stay for the selected dates Set a different length of…" at bounding box center [465, 213] width 124 height 125
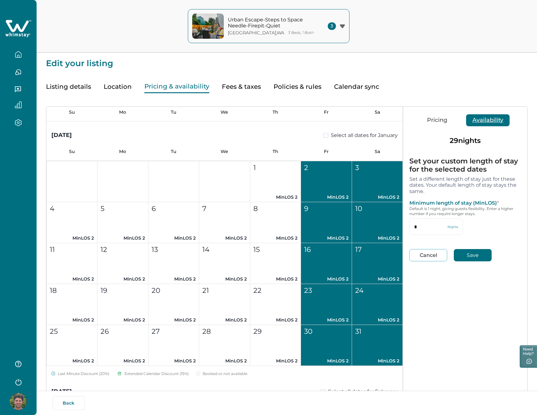
click at [467, 252] on button "Save" at bounding box center [473, 255] width 38 height 12
type input "*"
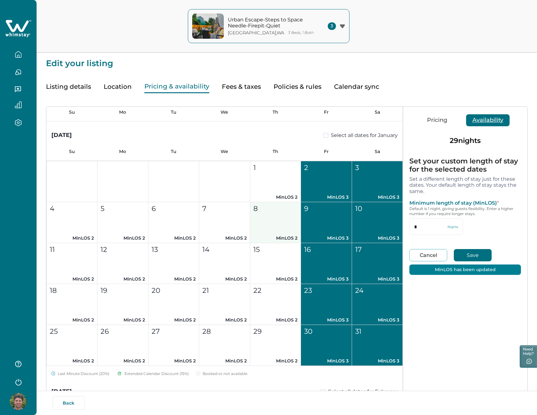
click at [268, 223] on button "8 MinLOS 2" at bounding box center [275, 222] width 51 height 41
type input "*"
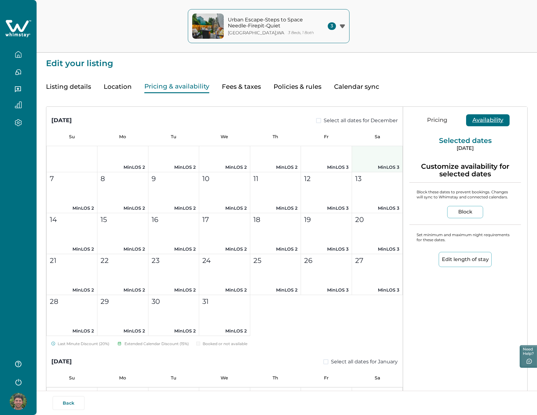
scroll to position [802, 0]
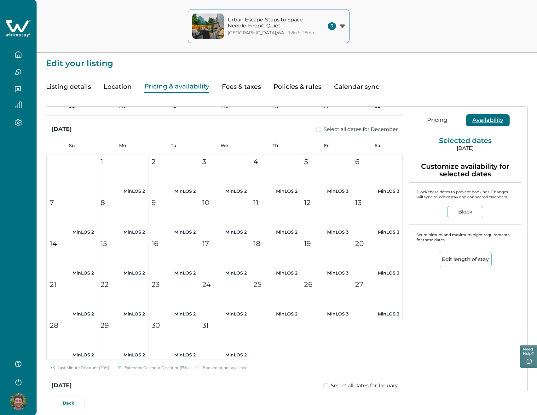
click at [367, 23] on div "Urban Escape-Steps to Space Needle-Firepit-Quiet [GEOGRAPHIC_DATA] , [GEOGRAPHI…" at bounding box center [268, 26] width 537 height 53
